Goal: Find contact information: Find contact information

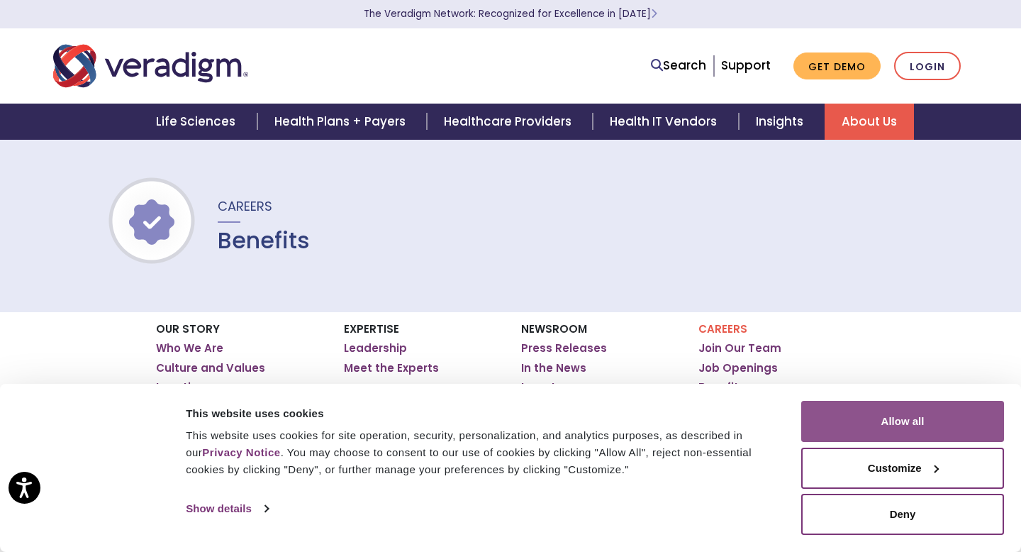
click at [902, 424] on button "Allow all" at bounding box center [902, 421] width 203 height 41
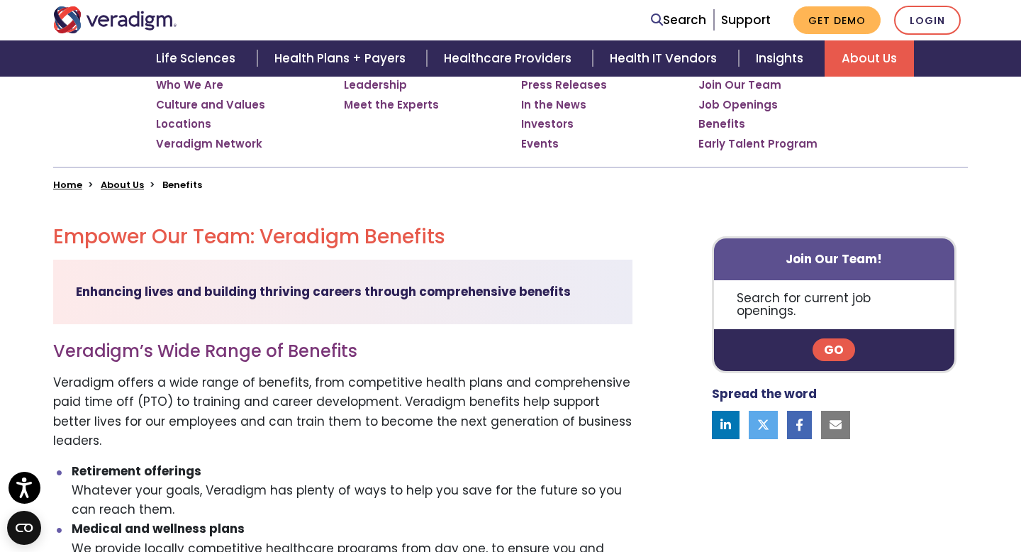
scroll to position [270, 0]
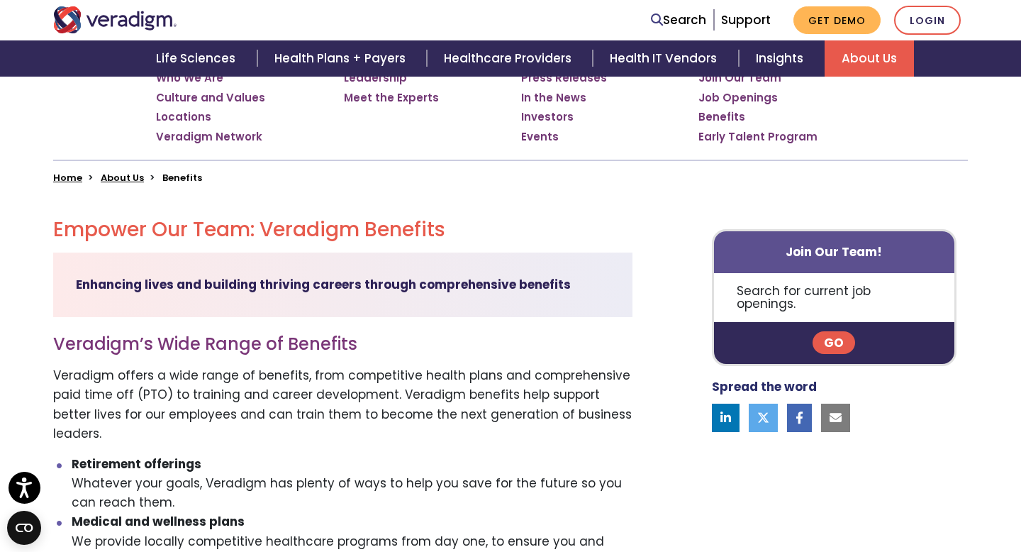
click at [493, 240] on h2 "Empower Our Team: Veradigm Benefits" at bounding box center [342, 230] width 579 height 24
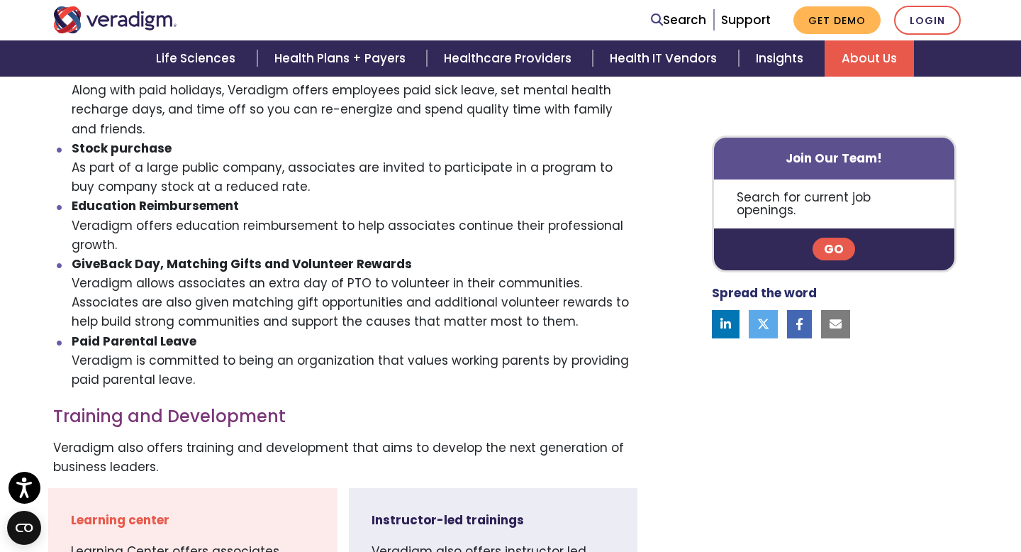
scroll to position [1370, 0]
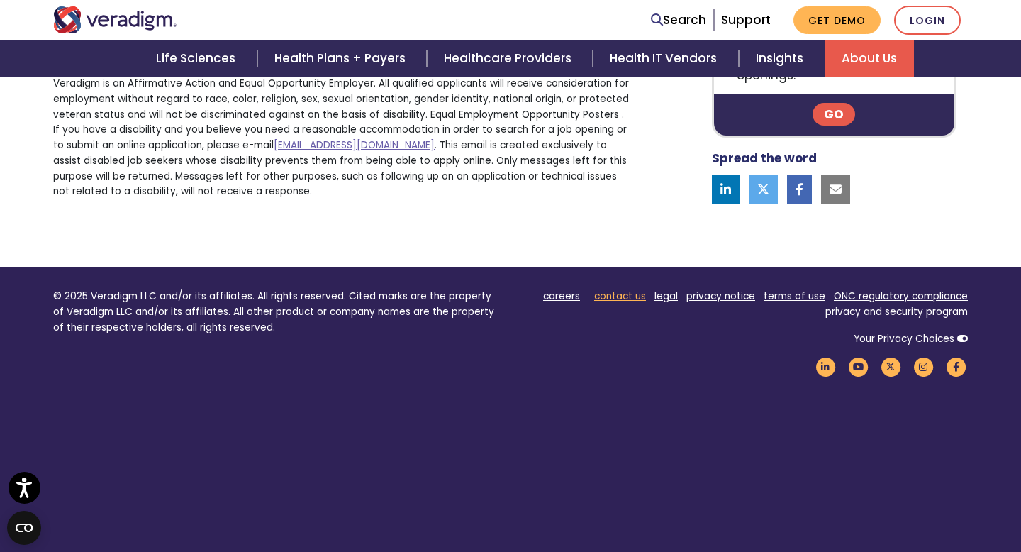
click at [627, 289] on link "contact us" at bounding box center [620, 295] width 52 height 13
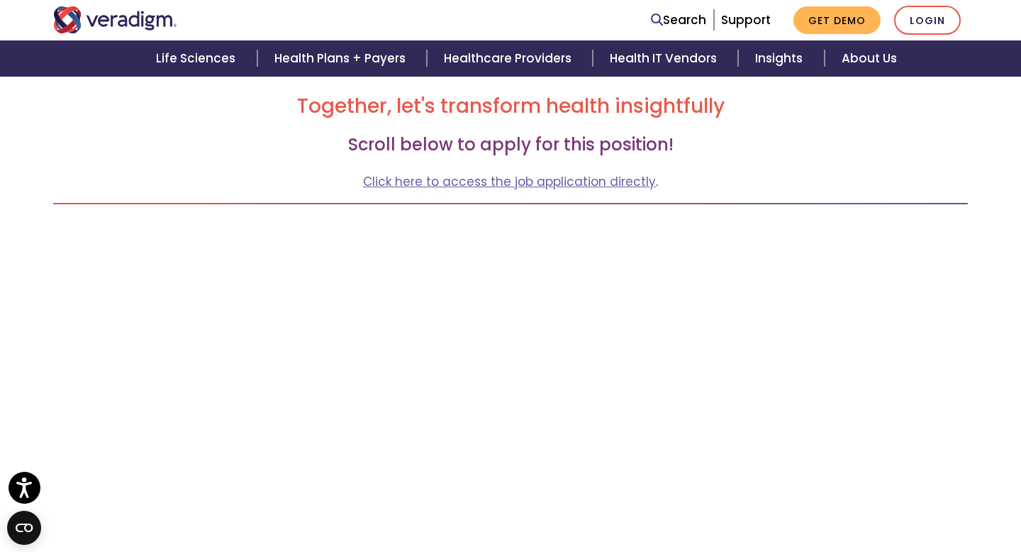
scroll to position [201, 0]
